Goal: Task Accomplishment & Management: Complete application form

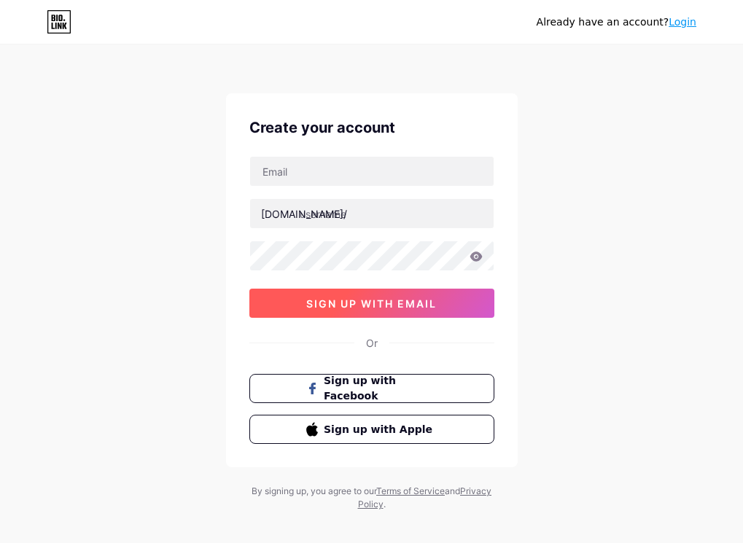
click at [369, 305] on span "sign up with email" at bounding box center [371, 303] width 130 height 12
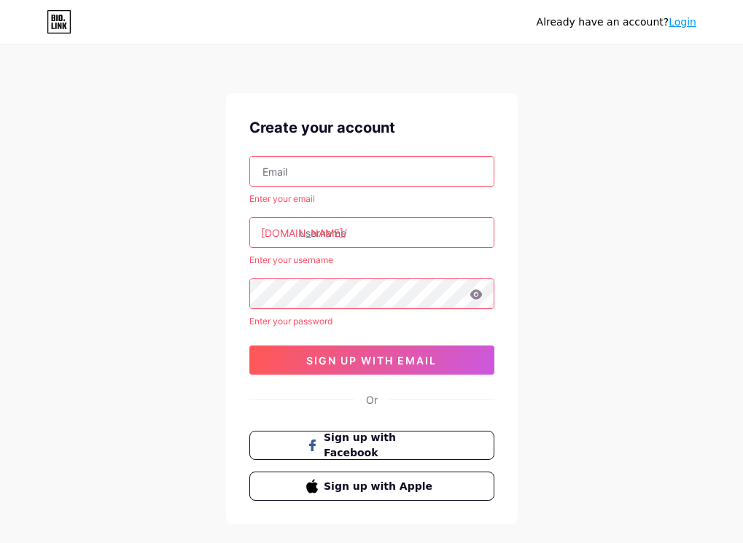
click at [301, 176] on input "text" at bounding box center [371, 171] width 243 height 29
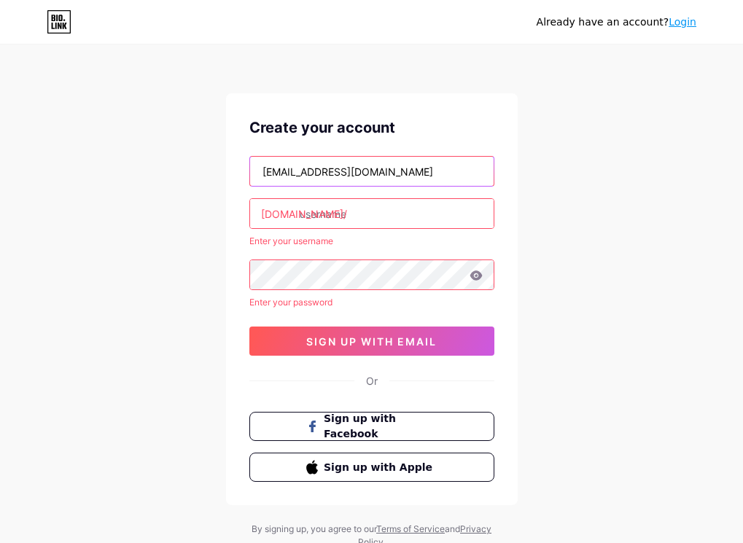
type input "[EMAIL_ADDRESS][DOMAIN_NAME]"
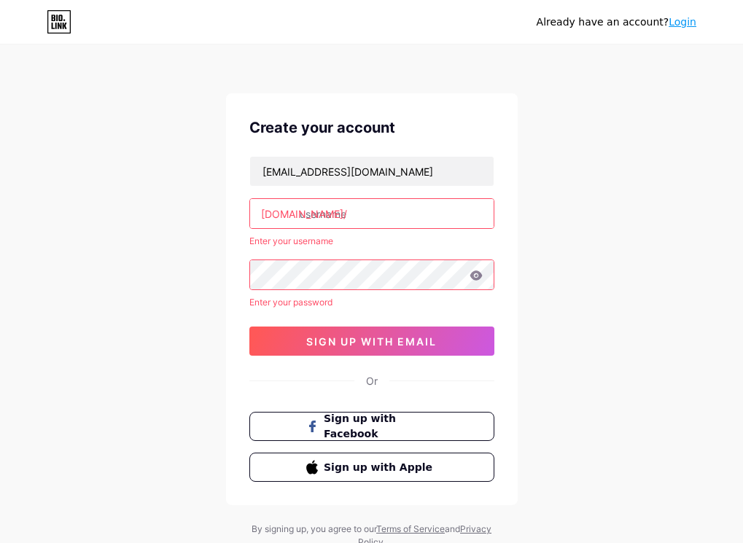
click at [330, 217] on input "text" at bounding box center [371, 213] width 243 height 29
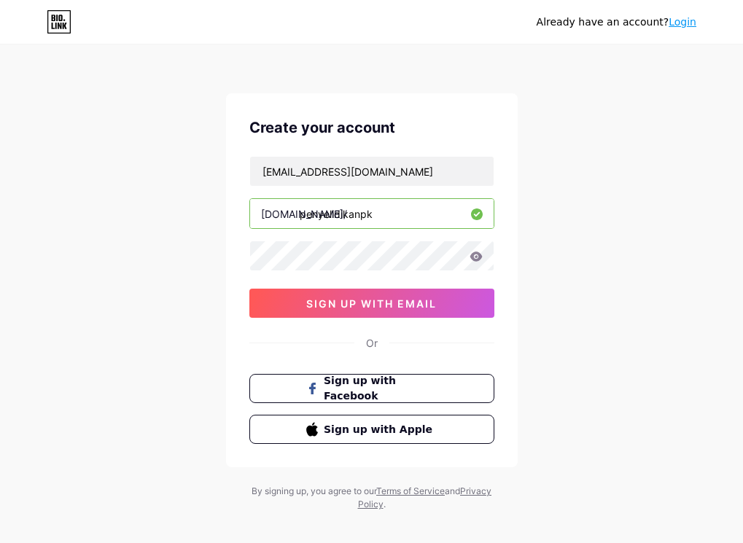
type input "penyelidikanpk"
click at [589, 317] on div "Already have an account? Login Create your account [EMAIL_ADDRESS][DOMAIN_NAME]…" at bounding box center [371, 279] width 743 height 558
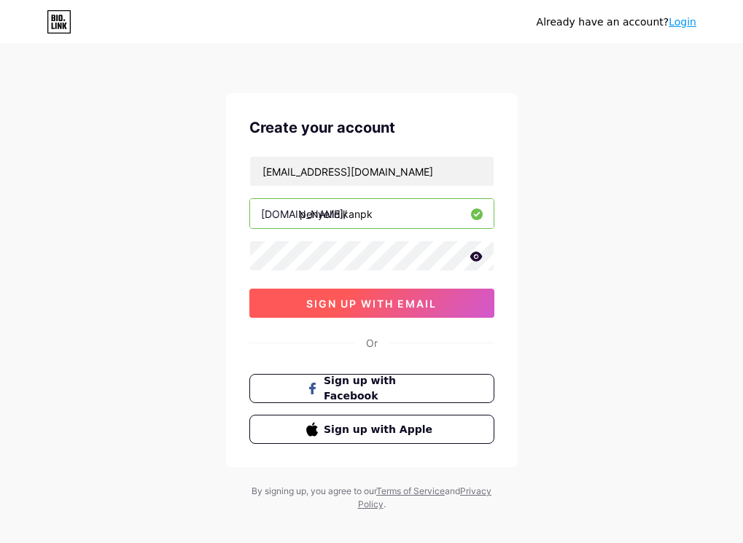
click at [402, 302] on span "sign up with email" at bounding box center [371, 303] width 130 height 12
click at [382, 304] on span "sign up with email" at bounding box center [371, 303] width 130 height 12
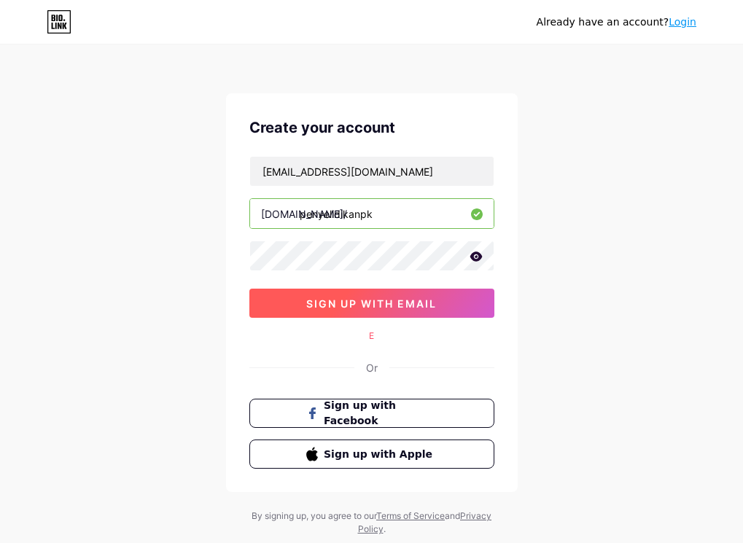
click at [381, 305] on span "sign up with email" at bounding box center [371, 303] width 130 height 12
click at [375, 305] on span "sign up with email" at bounding box center [371, 303] width 130 height 12
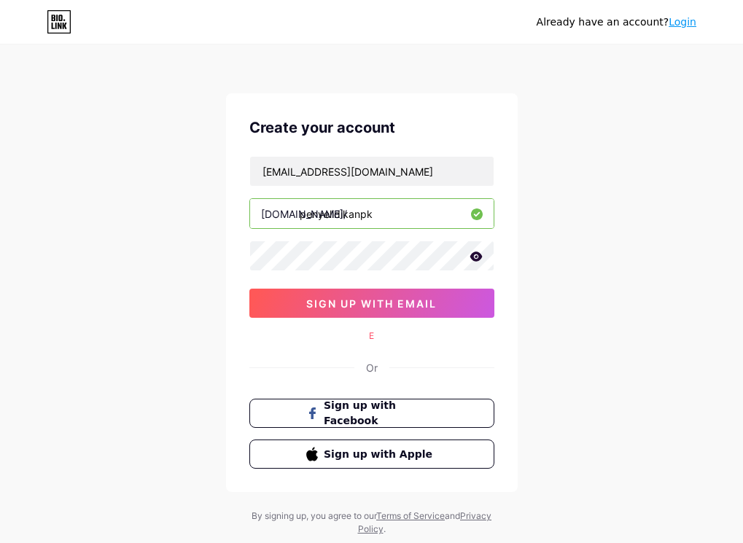
click at [380, 337] on div "E" at bounding box center [371, 335] width 245 height 13
click at [470, 256] on icon at bounding box center [475, 255] width 12 height 9
click at [227, 260] on div "Create your account zahidah@moe.gov.my bio.link/ penyelidikanpk sign up with em…" at bounding box center [372, 292] width 292 height 399
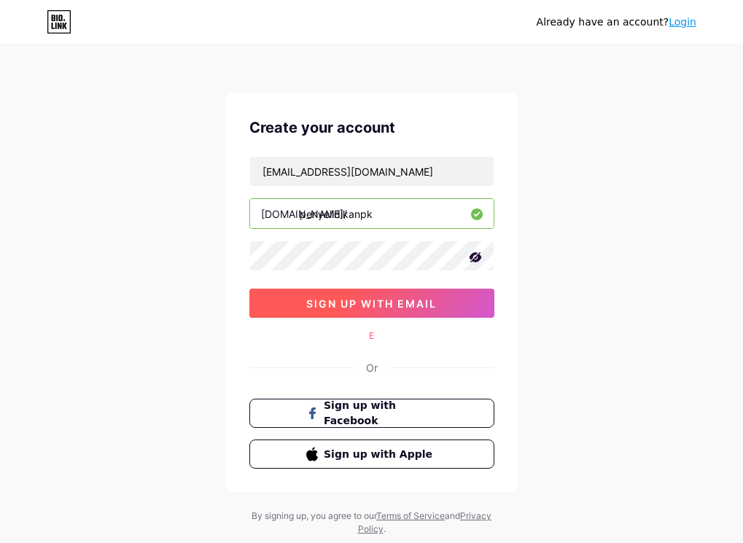
click at [344, 315] on button "sign up with email" at bounding box center [371, 303] width 245 height 29
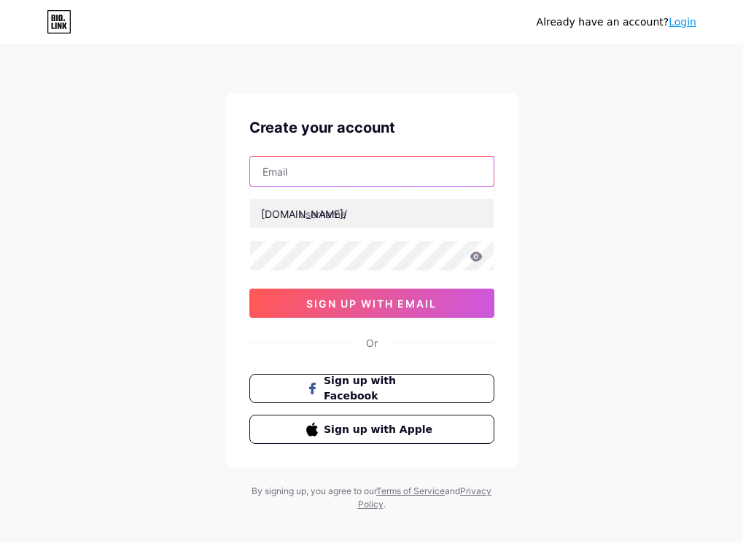
click at [336, 165] on input "text" at bounding box center [371, 171] width 243 height 29
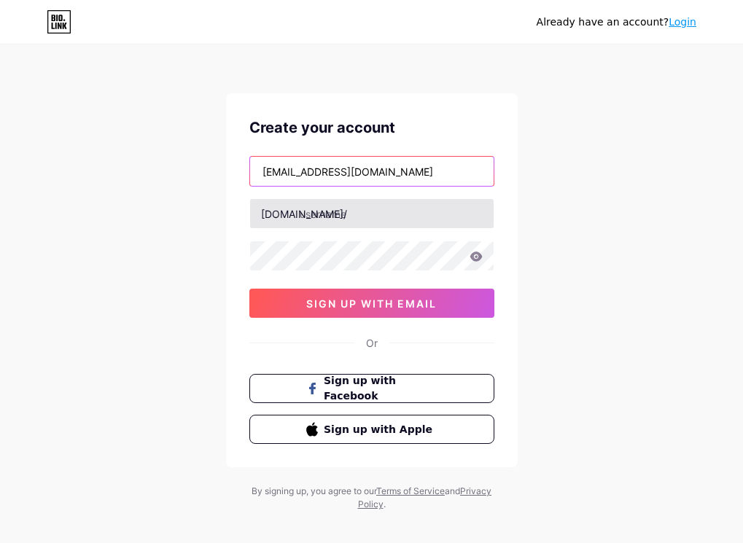
type input "[EMAIL_ADDRESS][DOMAIN_NAME]"
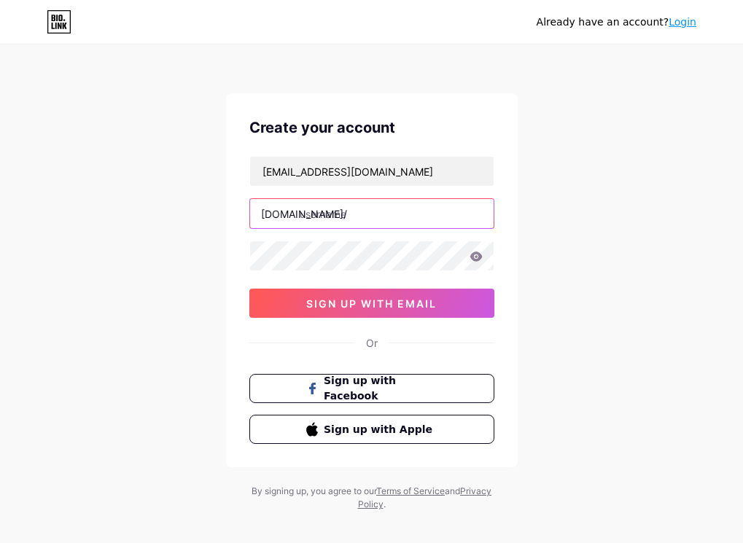
click at [351, 208] on input "text" at bounding box center [371, 213] width 243 height 29
type input "p"
type input "kajianpenandaaras"
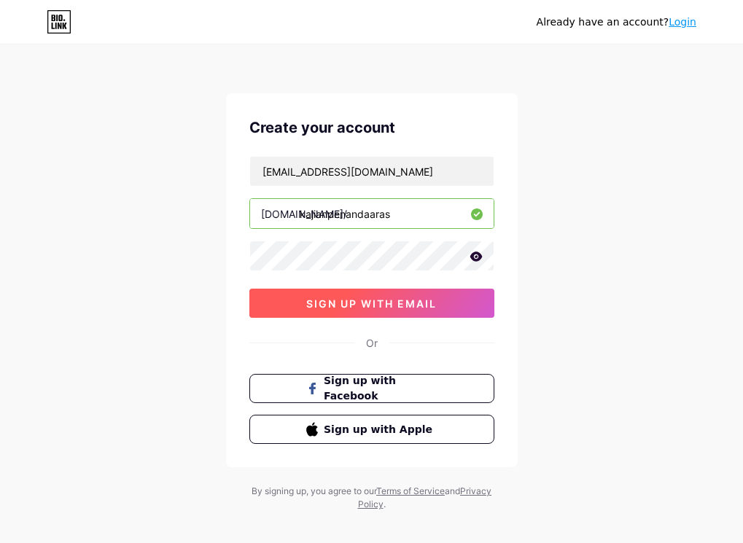
click at [405, 314] on button "sign up with email" at bounding box center [371, 303] width 245 height 29
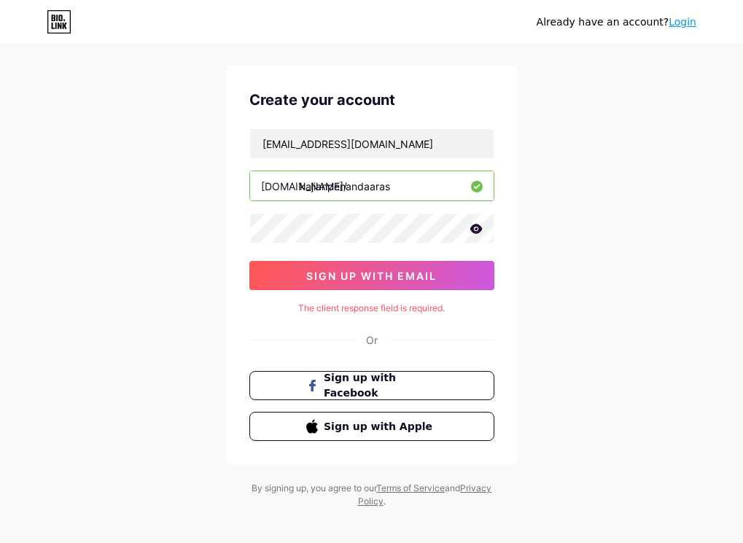
scroll to position [39, 0]
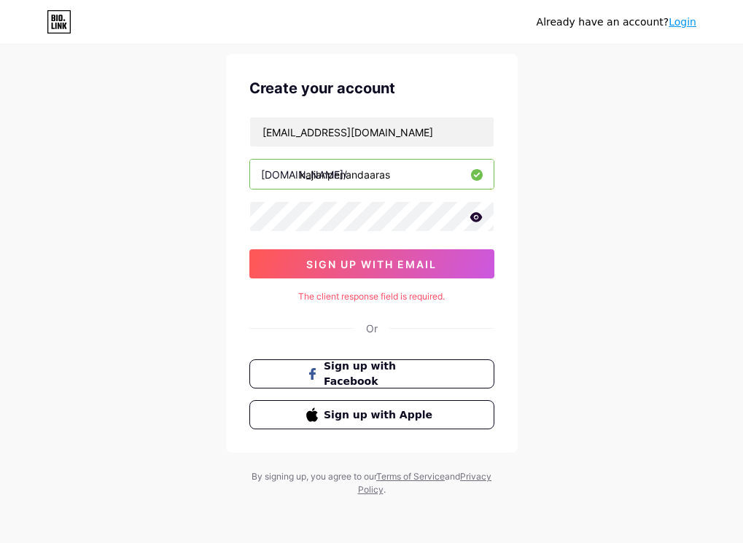
click at [480, 217] on icon at bounding box center [475, 216] width 12 height 9
click at [400, 295] on div "The client response field is required." at bounding box center [371, 296] width 245 height 13
click at [370, 300] on div "The client response field is required." at bounding box center [371, 296] width 245 height 13
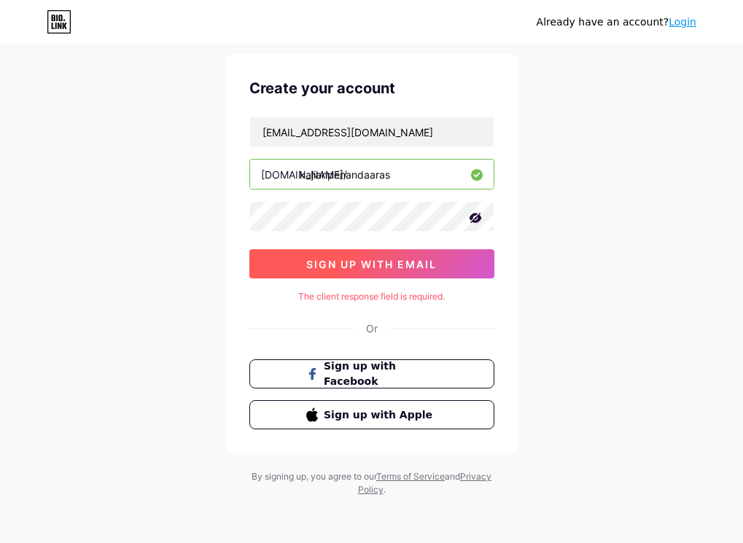
click at [362, 268] on span "sign up with email" at bounding box center [371, 264] width 130 height 12
click at [367, 262] on span "sign up with email" at bounding box center [371, 264] width 130 height 12
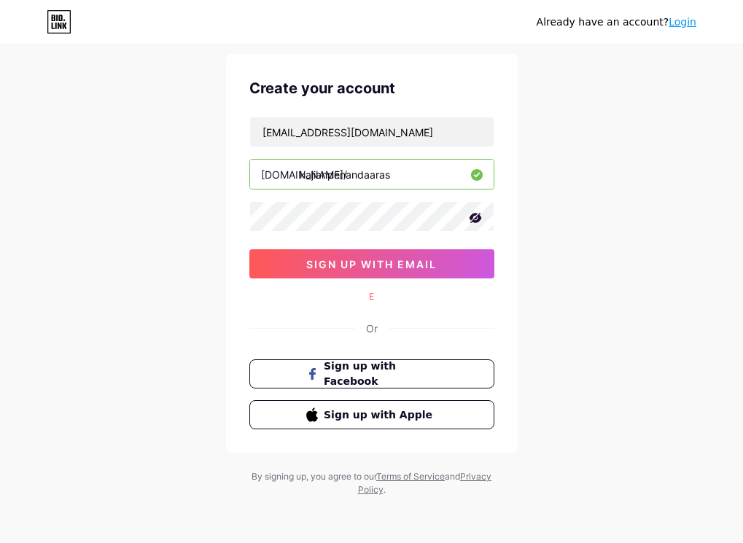
click at [373, 296] on div "E" at bounding box center [371, 296] width 245 height 13
click at [365, 299] on div "E" at bounding box center [371, 296] width 245 height 13
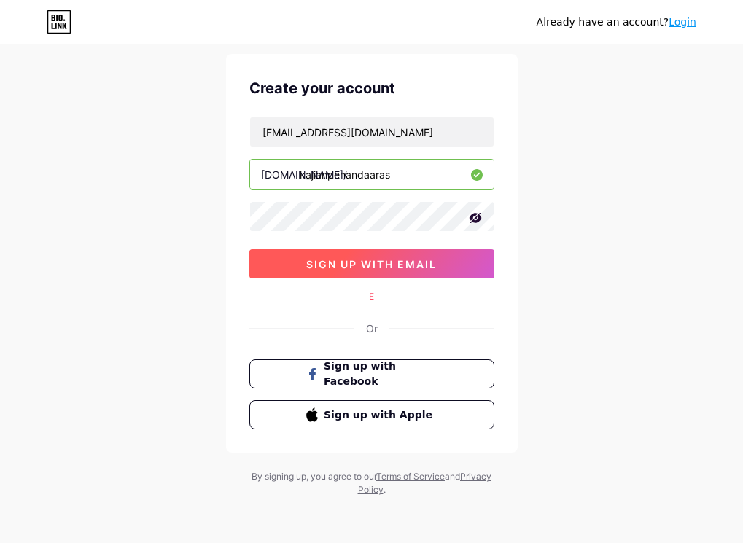
click at [367, 266] on span "sign up with email" at bounding box center [371, 264] width 130 height 12
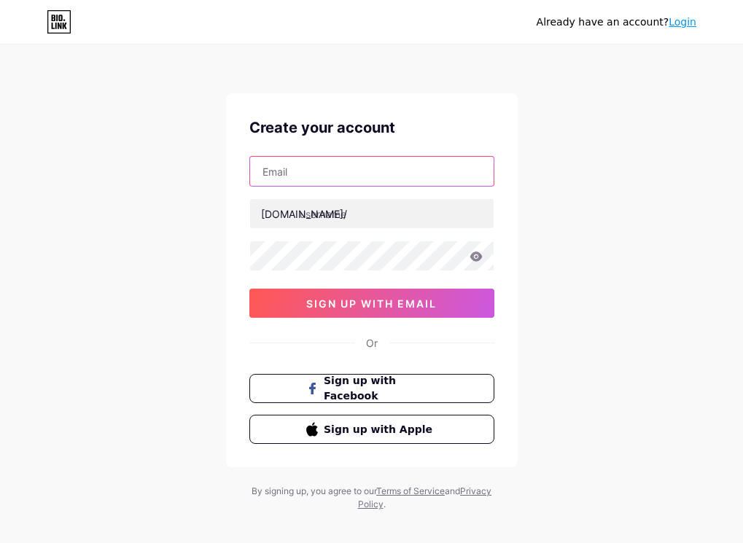
click at [322, 170] on input "text" at bounding box center [371, 171] width 243 height 29
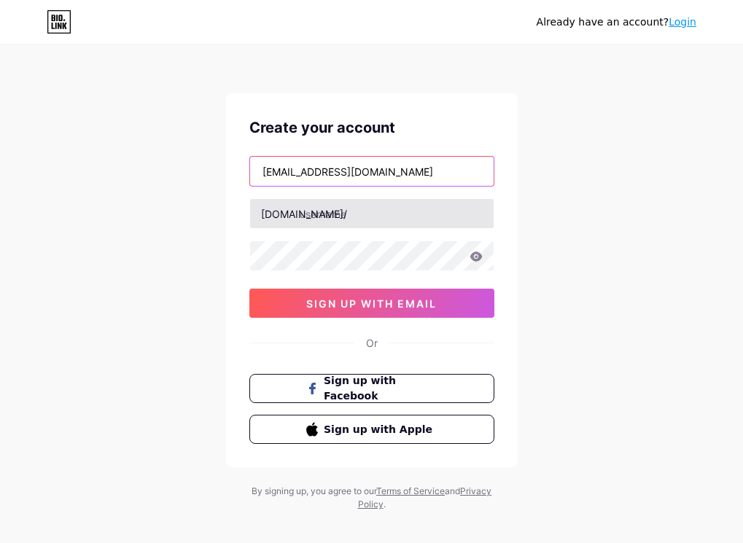
type input "[EMAIL_ADDRESS][DOMAIN_NAME]"
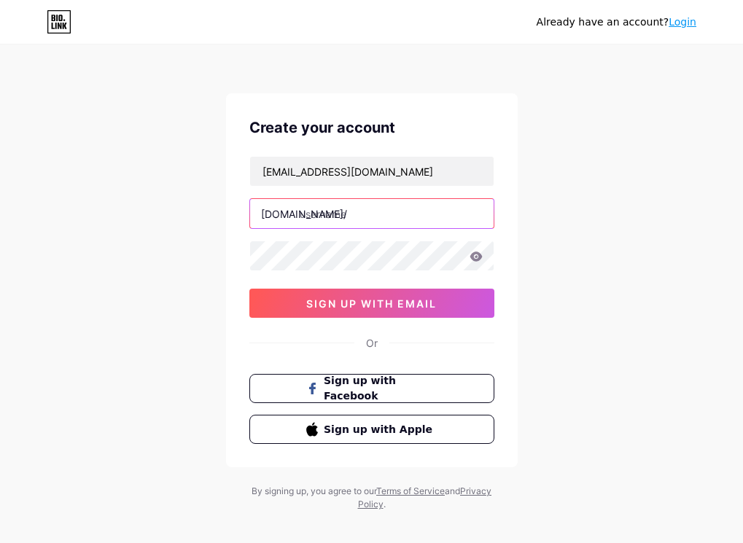
click at [322, 227] on input "text" at bounding box center [371, 213] width 243 height 29
click at [338, 208] on input "penyelidkan" at bounding box center [371, 213] width 243 height 29
type input "penyelidikan"
click at [351, 275] on div "[EMAIL_ADDRESS][DOMAIN_NAME] [DOMAIN_NAME]/ penyelidikan sign up with email" at bounding box center [371, 237] width 245 height 162
click at [472, 261] on icon at bounding box center [475, 256] width 13 height 10
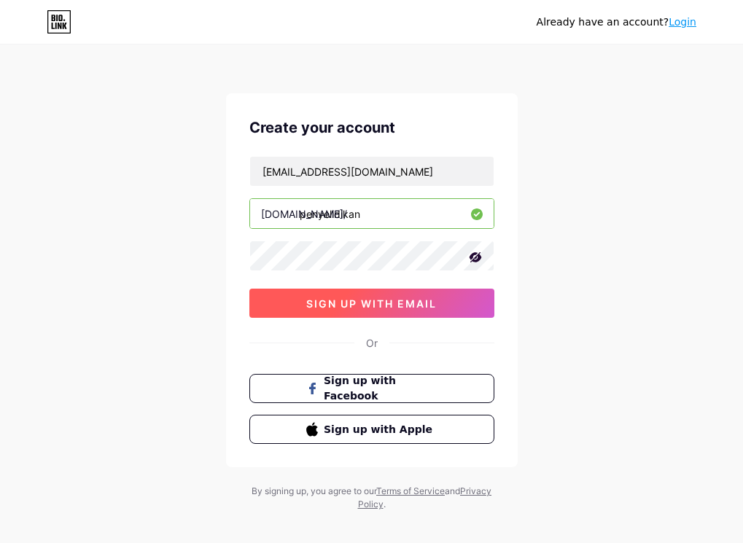
click at [381, 300] on span "sign up with email" at bounding box center [371, 303] width 130 height 12
